Goal: Use online tool/utility: Utilize a website feature to perform a specific function

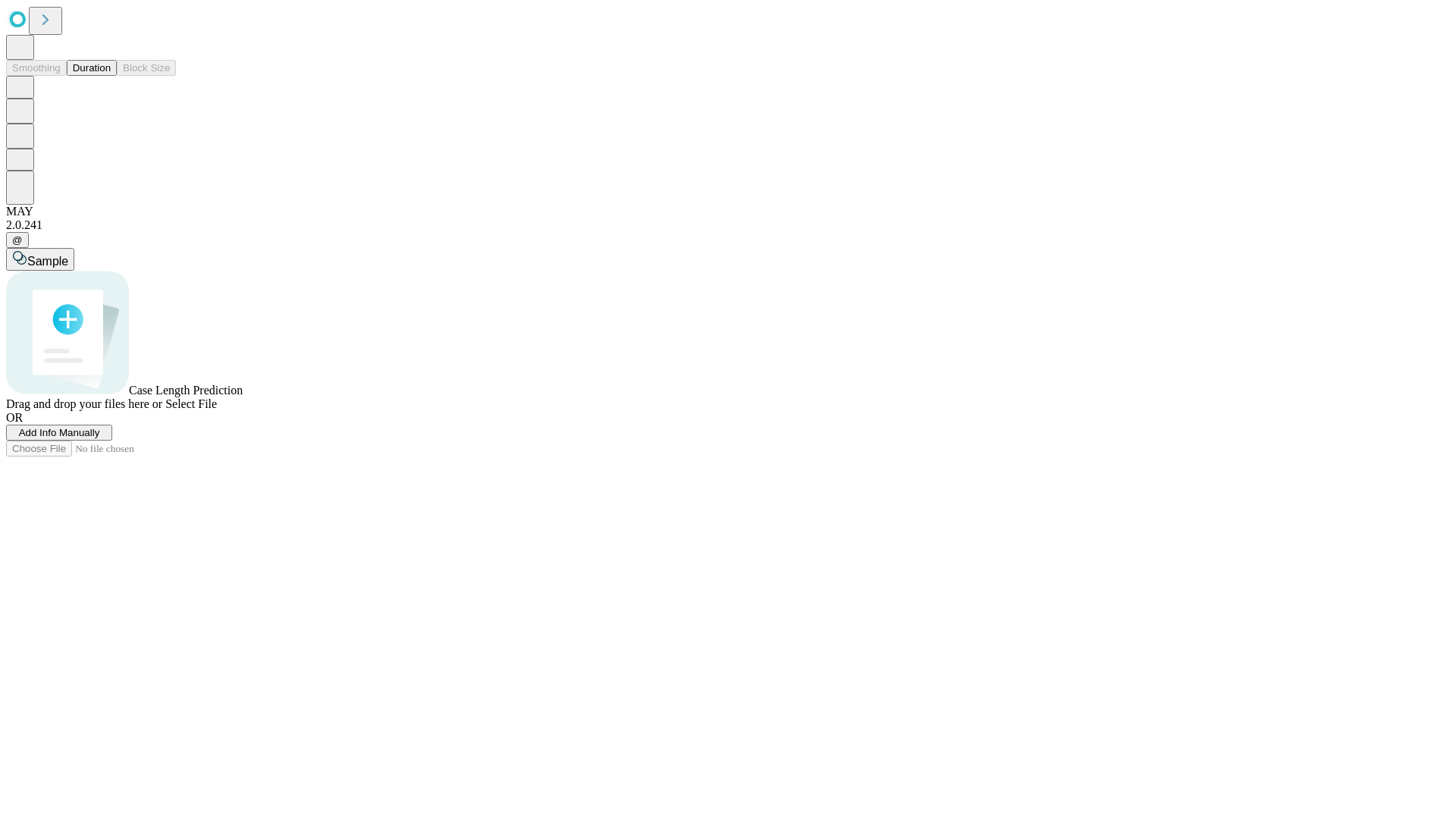
click at [100, 438] on span "Add Info Manually" at bounding box center [59, 432] width 81 height 11
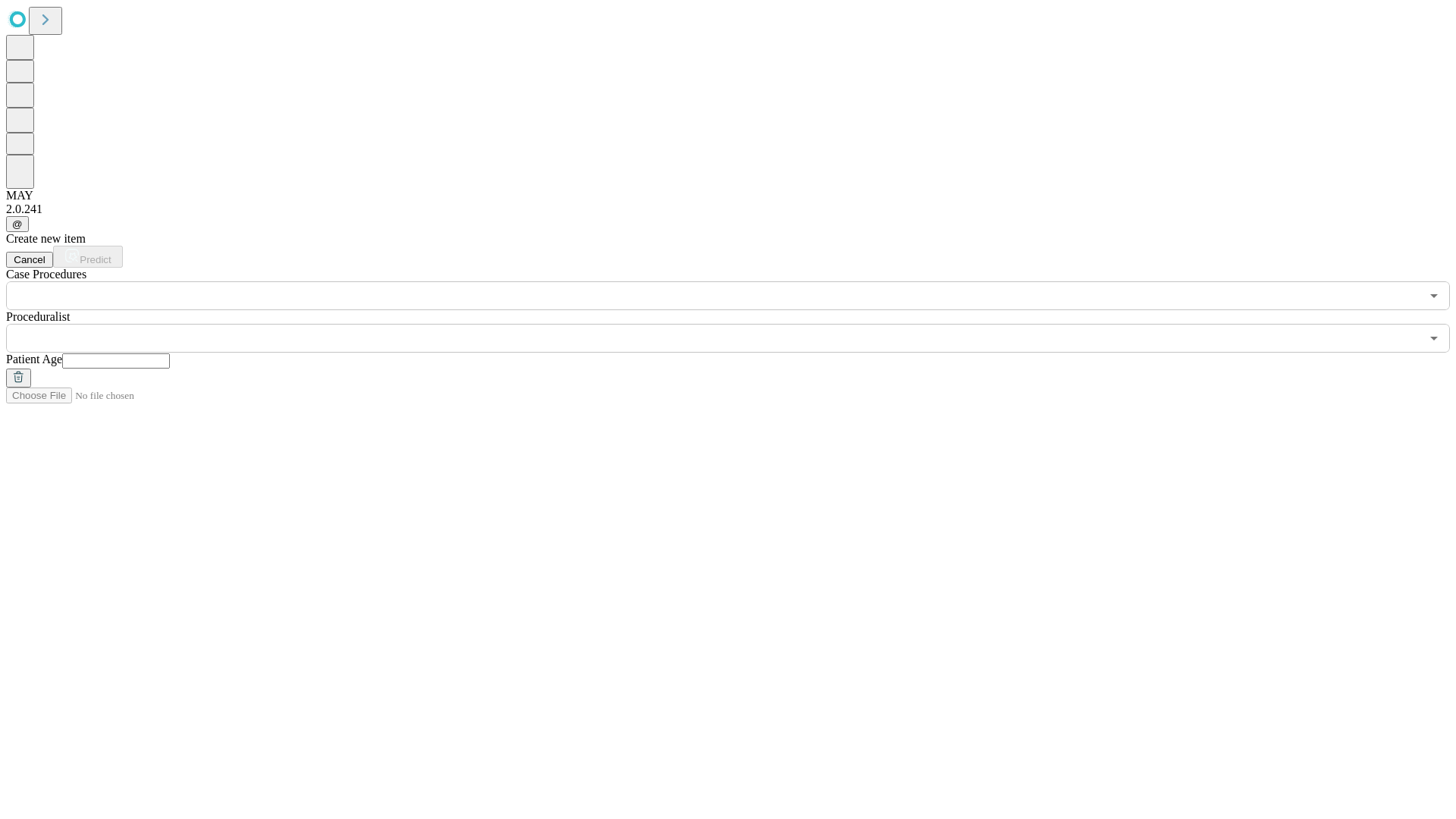
click at [169, 354] on input "text" at bounding box center [115, 361] width 108 height 15
type input "**"
click at [739, 324] on input "text" at bounding box center [713, 338] width 1415 height 29
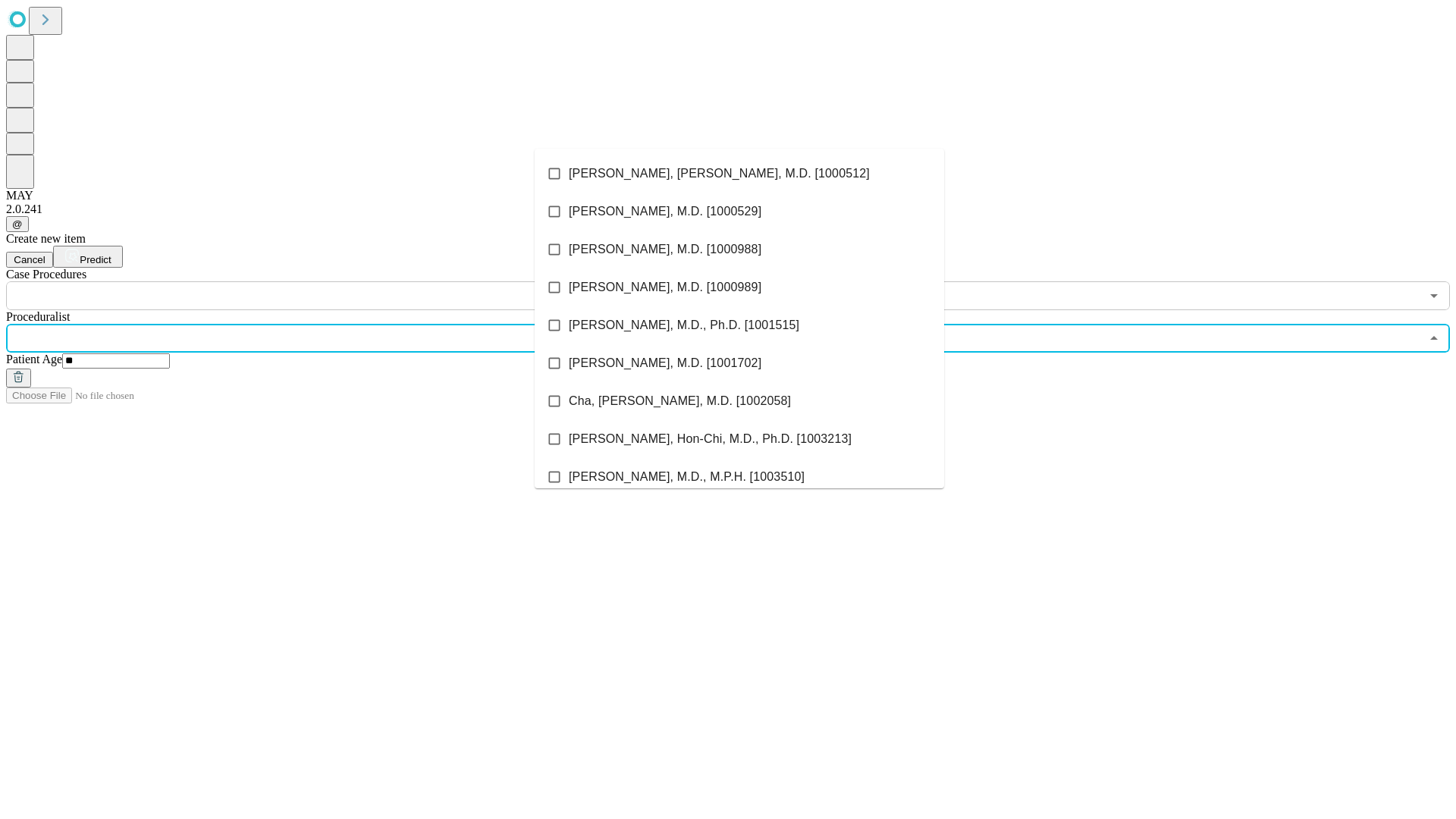
click at [740, 174] on li "[PERSON_NAME], [PERSON_NAME], M.D. [1000512]" at bounding box center [739, 173] width 409 height 38
click at [318, 282] on input "text" at bounding box center [713, 296] width 1415 height 29
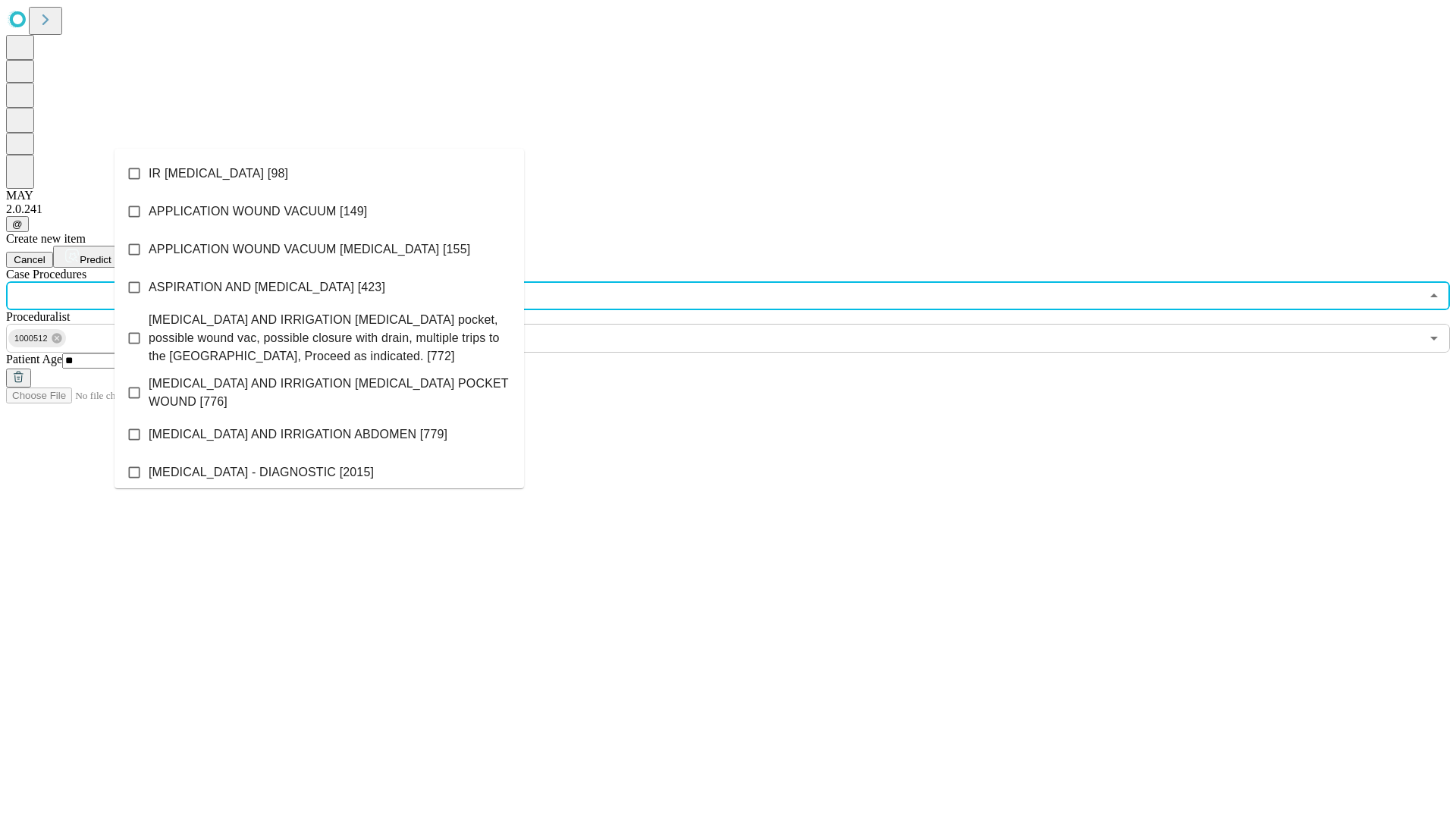
click at [319, 174] on li "IR [MEDICAL_DATA] [98]" at bounding box center [318, 173] width 409 height 38
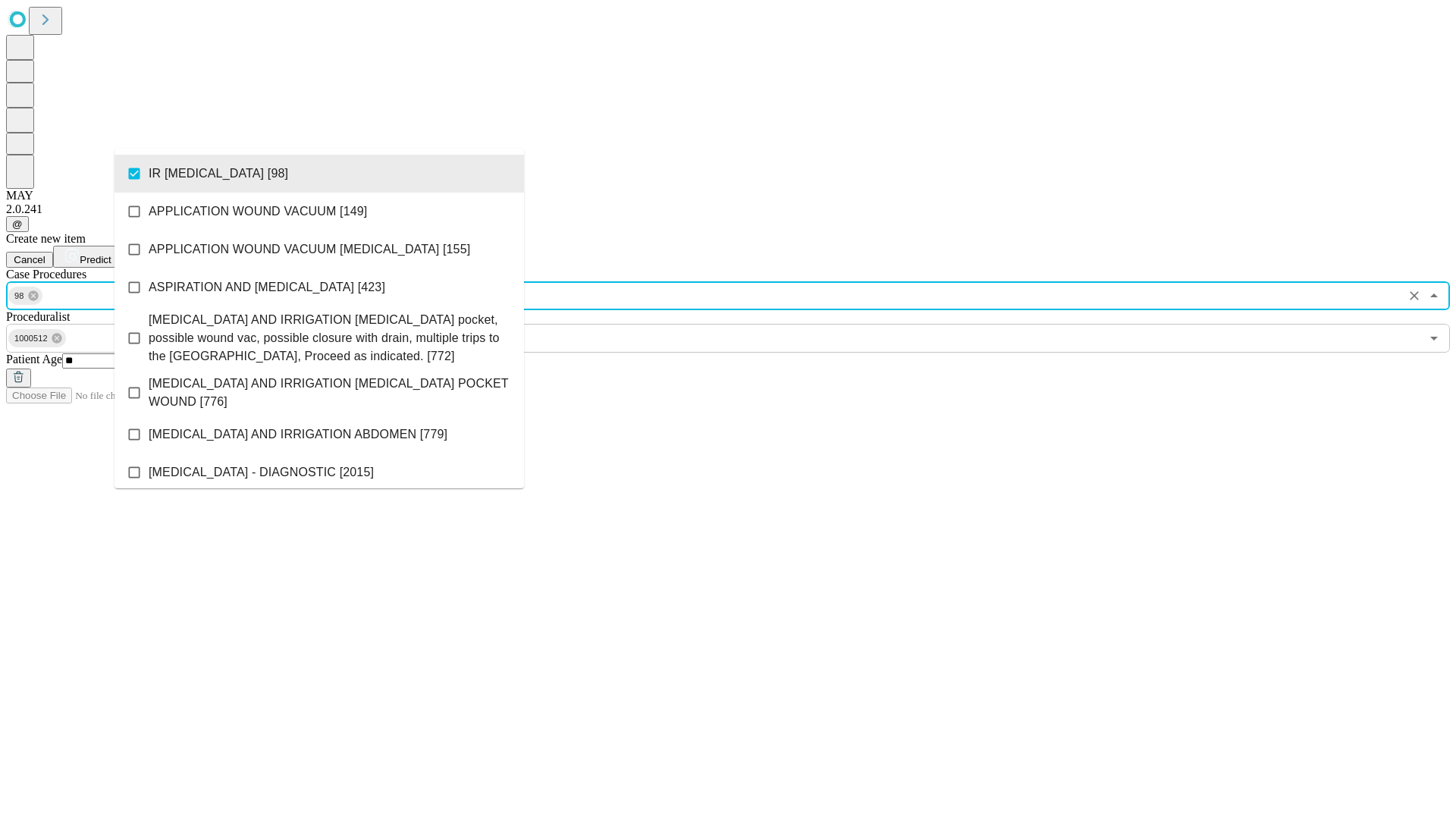
click at [110, 254] on span "Predict" at bounding box center [95, 259] width 31 height 11
